Goal: Transaction & Acquisition: Obtain resource

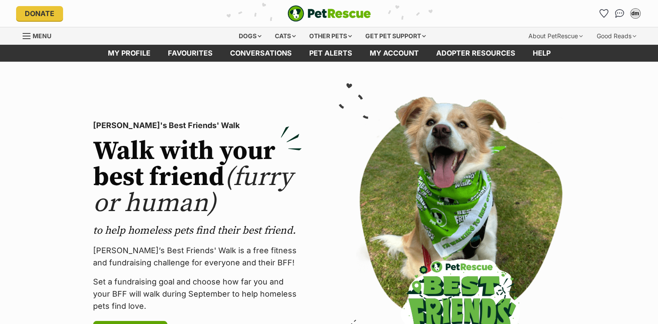
click at [583, 222] on div at bounding box center [460, 231] width 249 height 270
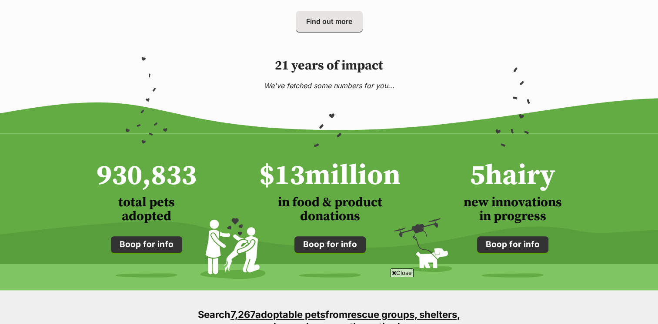
scroll to position [551, 0]
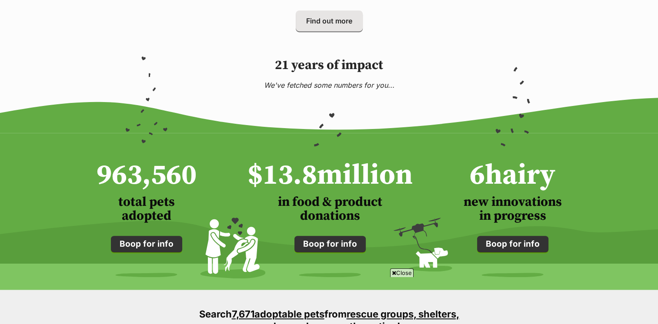
click at [399, 275] on span "Close" at bounding box center [401, 273] width 23 height 9
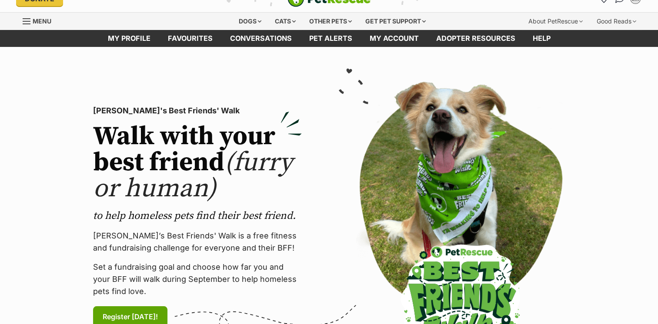
scroll to position [0, 0]
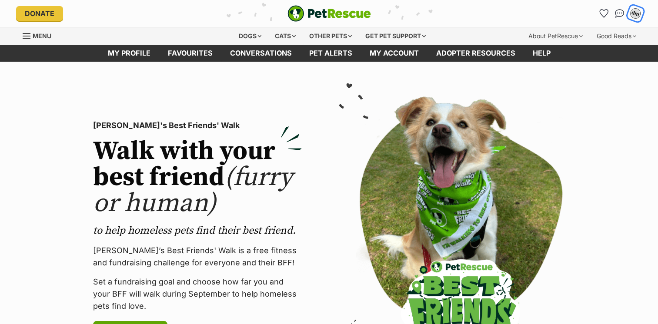
click at [641, 8] on button "dm" at bounding box center [635, 13] width 18 height 18
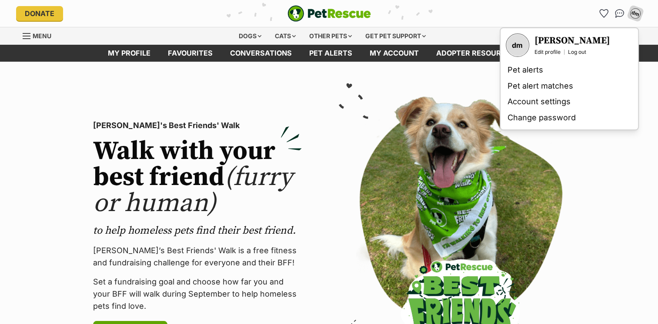
click at [619, 177] on section "PetRescue's Best Friends' Walk Walk with your best friend (furry or human) to h…" at bounding box center [329, 232] width 658 height 340
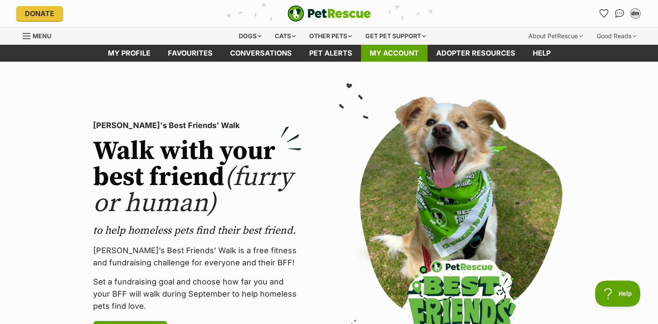
click at [393, 55] on link "My account" at bounding box center [394, 53] width 67 height 17
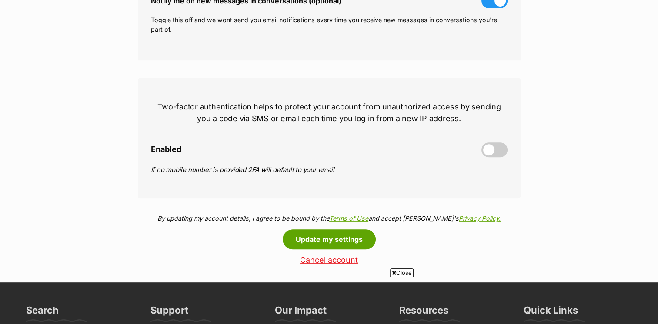
scroll to position [332, 0]
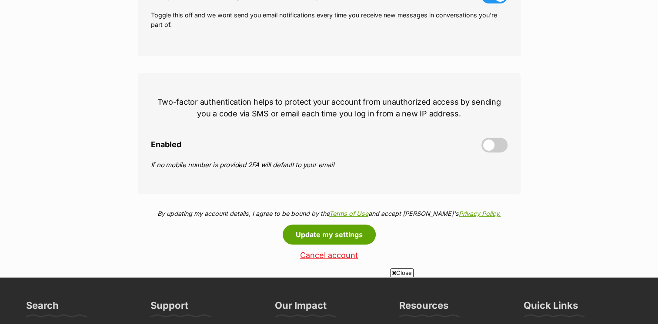
click at [499, 150] on span at bounding box center [494, 145] width 26 height 15
click at [0, 0] on input "Enabled" at bounding box center [0, 0] width 0 height 0
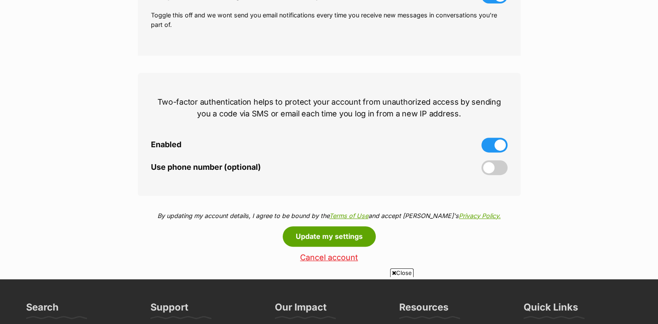
click at [485, 172] on span at bounding box center [494, 167] width 26 height 15
click at [0, 0] on input "Use phone number (optional)" at bounding box center [0, 0] width 0 height 0
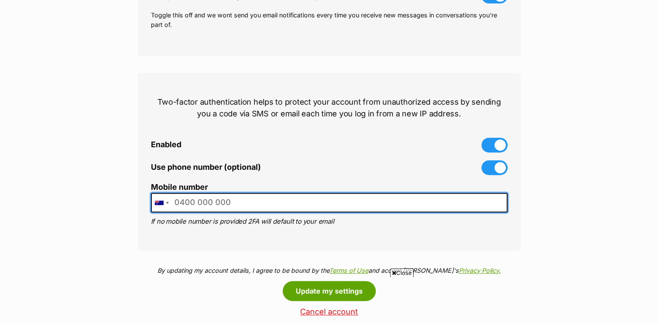
click at [194, 205] on input "Mobile number" at bounding box center [329, 203] width 356 height 20
type input "0447929511"
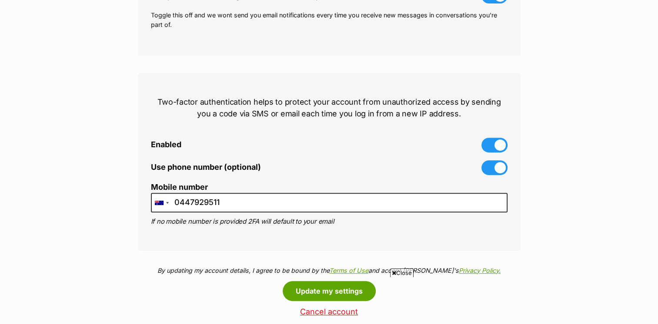
click at [553, 211] on div "My account settings Name david mckay Please include your first name and surname…" at bounding box center [329, 32] width 658 height 570
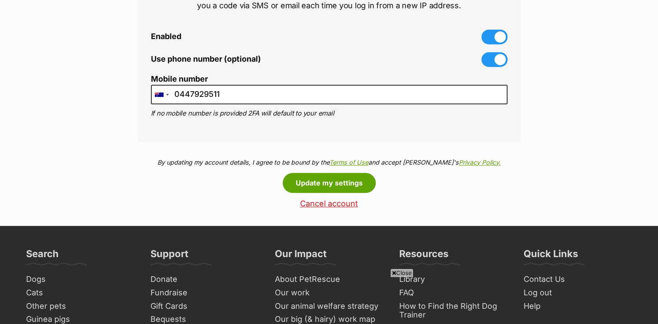
scroll to position [442, 0]
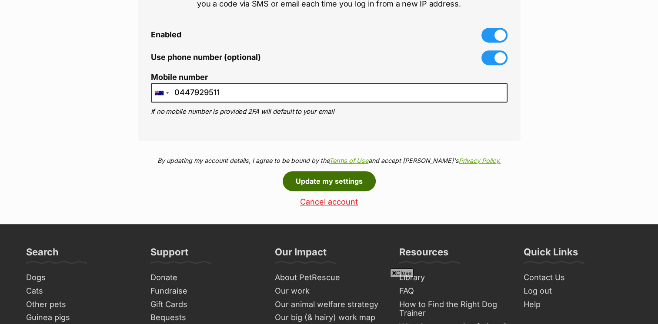
click at [337, 175] on button "Update my settings" at bounding box center [329, 181] width 93 height 20
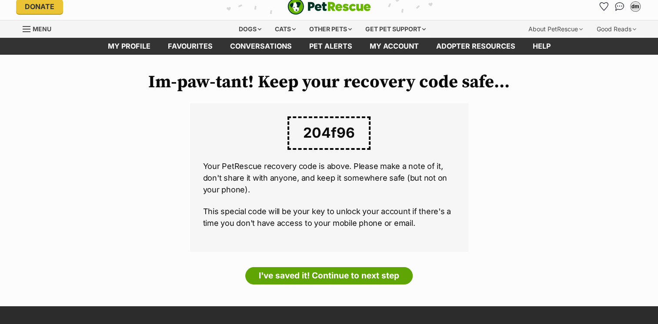
scroll to position [3, 0]
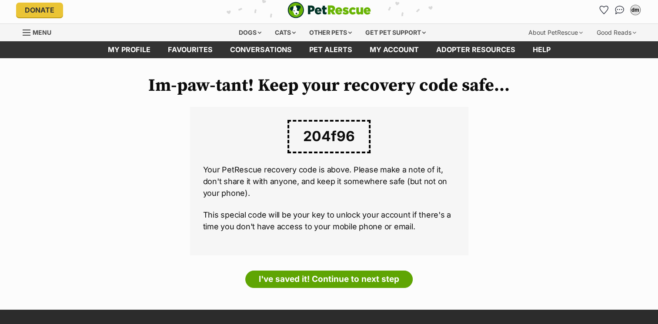
click at [336, 142] on span "204f96" at bounding box center [328, 136] width 83 height 33
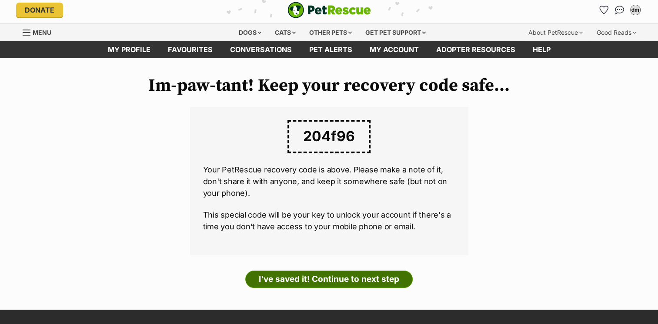
click at [321, 278] on link "I've saved it! Continue to next step" at bounding box center [328, 279] width 167 height 17
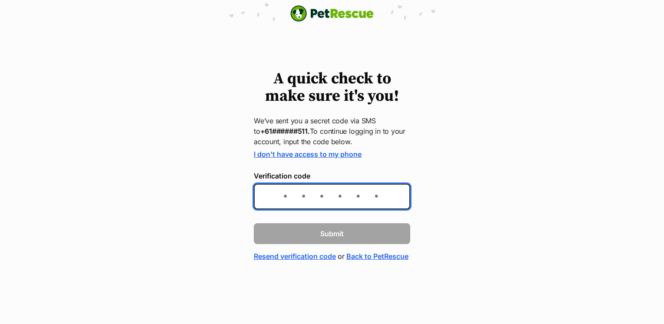
click at [281, 195] on input "Verification code" at bounding box center [332, 197] width 156 height 26
type input "848041"
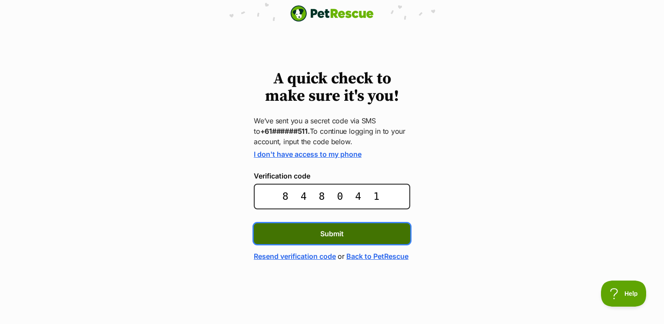
click at [299, 230] on button "Submit" at bounding box center [332, 233] width 156 height 21
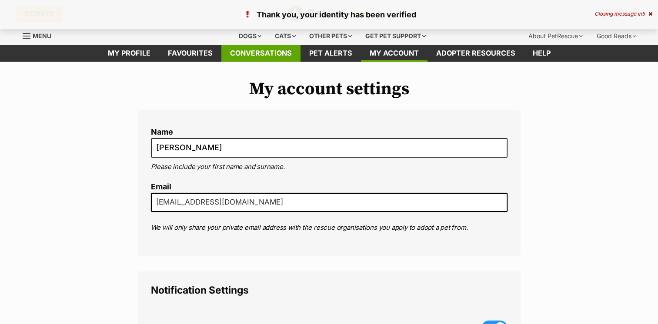
click at [259, 52] on link "Conversations" at bounding box center [260, 53] width 79 height 17
type input "0447 929 511"
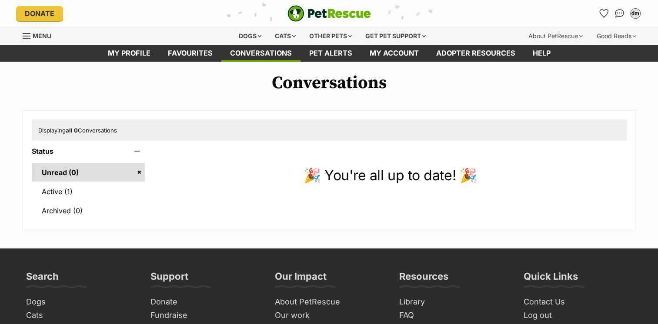
click at [33, 42] on link "Menu" at bounding box center [40, 35] width 35 height 16
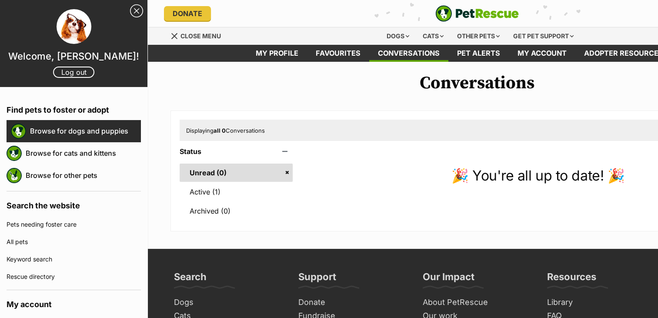
click at [101, 132] on link "Browse for dogs and puppies" at bounding box center [85, 131] width 111 height 18
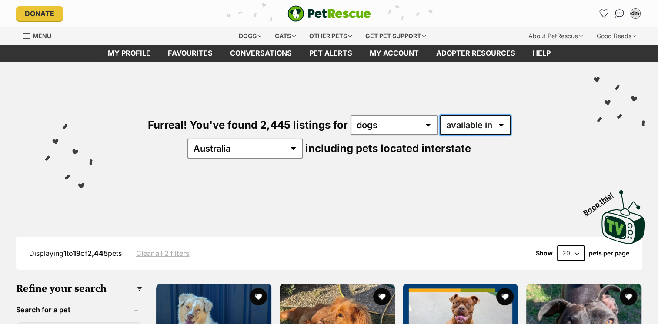
click at [466, 129] on select "available in located in" at bounding box center [475, 125] width 70 height 20
click at [469, 193] on div "Visit PetRescue TV (external site) Boop this!" at bounding box center [329, 214] width 632 height 63
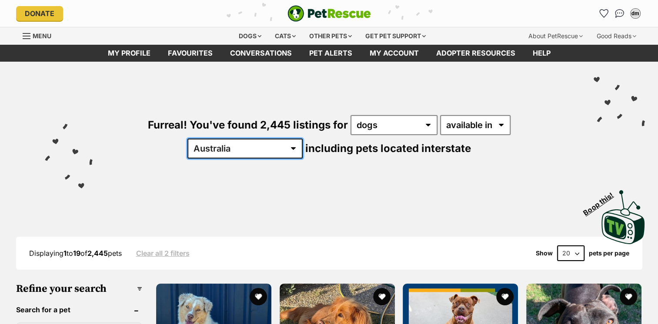
click at [303, 139] on select "Australia ACT NSW NT QLD SA TAS VIC WA" at bounding box center [244, 149] width 115 height 20
select select "WA"
click at [303, 139] on select "Australia ACT NSW NT QLD SA TAS VIC WA" at bounding box center [244, 149] width 115 height 20
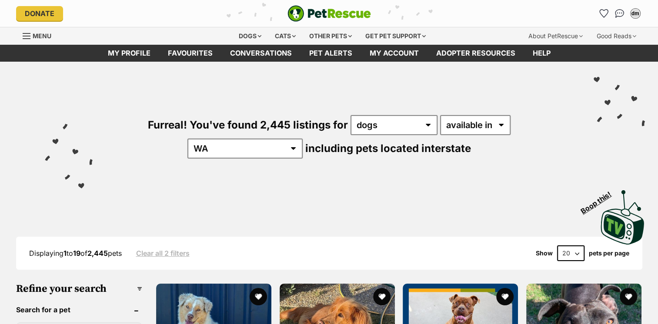
click at [515, 190] on div "Visit PetRescue TV (external site) Boop this!" at bounding box center [329, 214] width 632 height 63
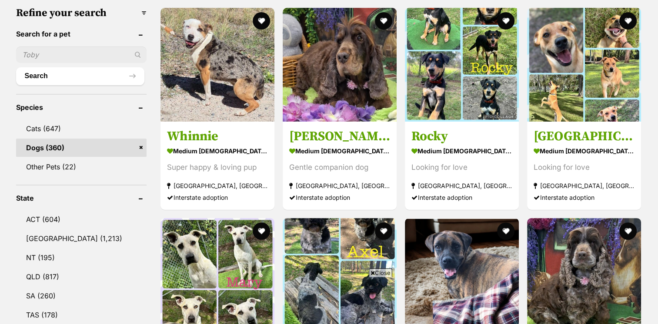
scroll to position [275, 0]
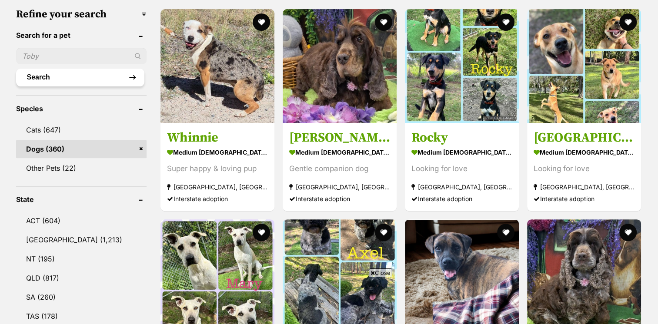
click at [42, 75] on button "Search" at bounding box center [80, 77] width 128 height 17
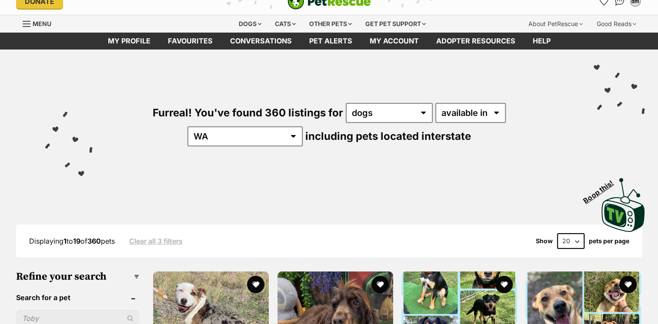
scroll to position [144, 0]
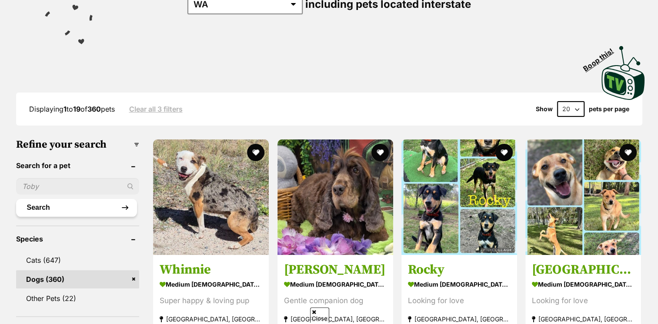
click at [40, 210] on button "Search" at bounding box center [76, 207] width 121 height 17
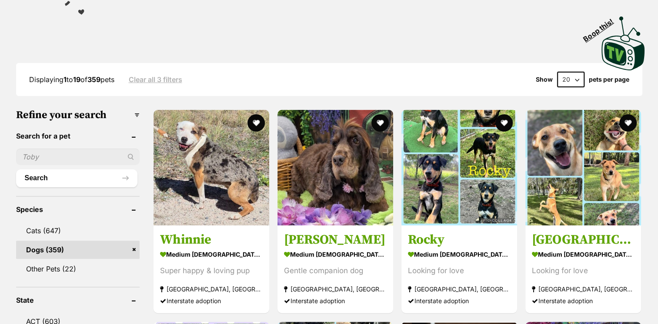
click at [31, 152] on input "text" at bounding box center [78, 157] width 124 height 17
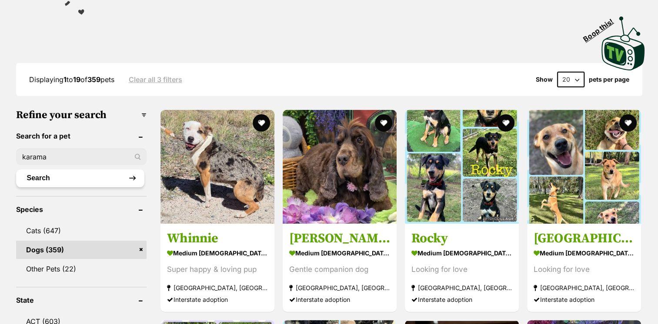
type input "karama"
click at [27, 178] on button "Search" at bounding box center [80, 178] width 128 height 17
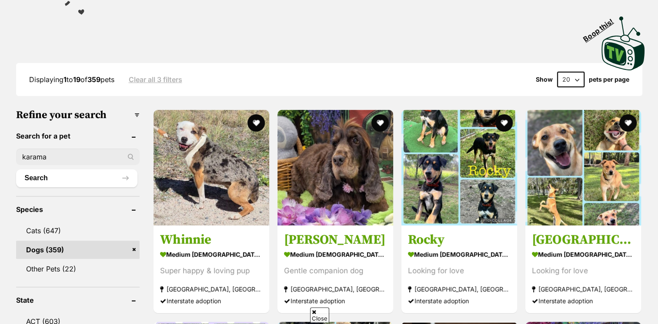
scroll to position [174, 0]
click at [57, 156] on input "karama" at bounding box center [78, 157] width 124 height 17
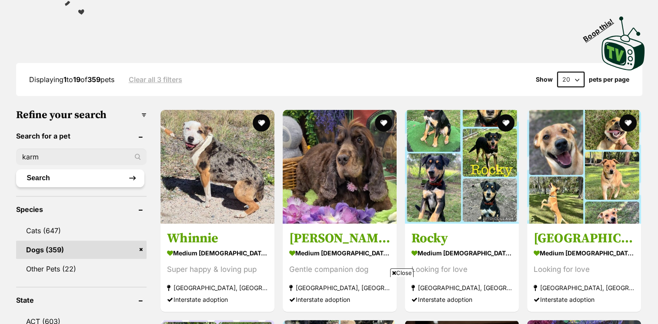
scroll to position [0, 0]
type input "karma"
click at [31, 178] on button "Search" at bounding box center [80, 178] width 128 height 17
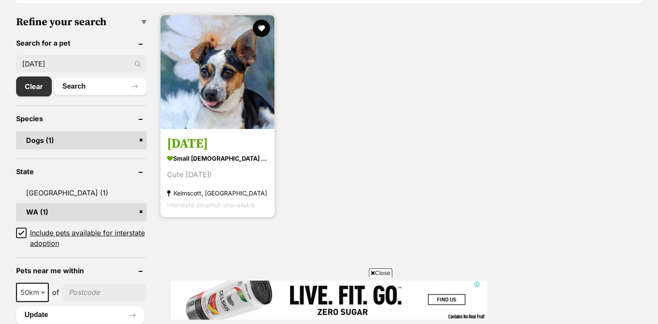
click at [195, 167] on section "small male Dog Cute Karma! Kelmscott, WA Interstate adoption unavailable" at bounding box center [217, 181] width 101 height 59
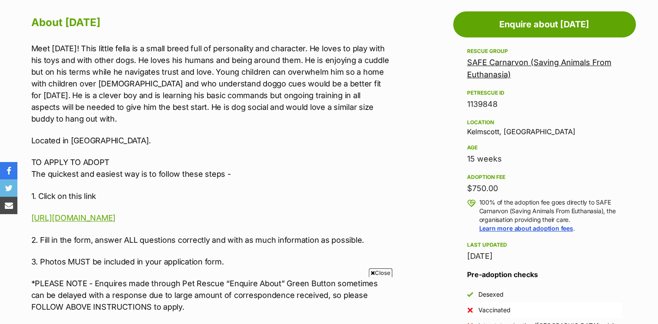
scroll to position [479, 0]
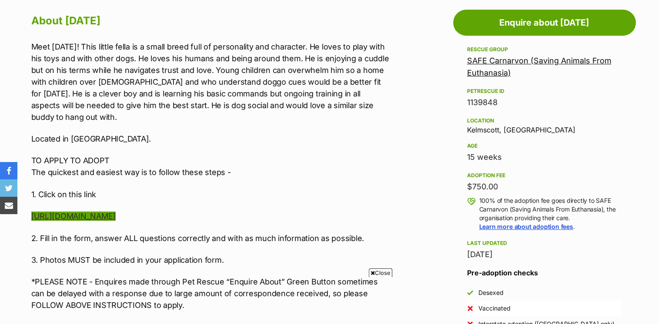
click at [92, 212] on link "[URL][DOMAIN_NAME]" at bounding box center [73, 216] width 84 height 9
